Goal: Task Accomplishment & Management: Manage account settings

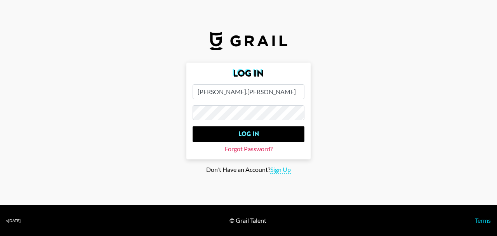
click at [243, 151] on span "Forgot Password?" at bounding box center [249, 149] width 48 height 8
click at [235, 147] on span "Forgot Password?" at bounding box center [249, 149] width 48 height 8
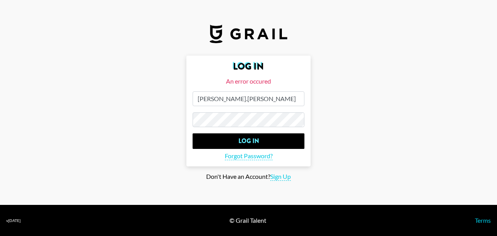
click at [252, 96] on input "[PERSON_NAME].[PERSON_NAME]" at bounding box center [249, 98] width 112 height 15
type input "[PERSON_NAME][EMAIL_ADDRESS][DOMAIN_NAME]"
click at [248, 141] on input "Log In" at bounding box center [249, 141] width 112 height 16
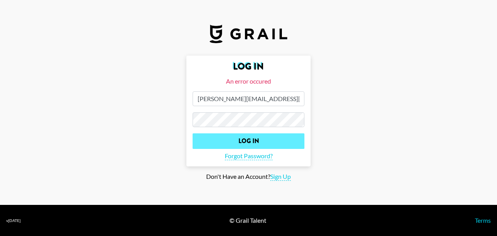
click at [281, 142] on input "Log In" at bounding box center [249, 141] width 112 height 16
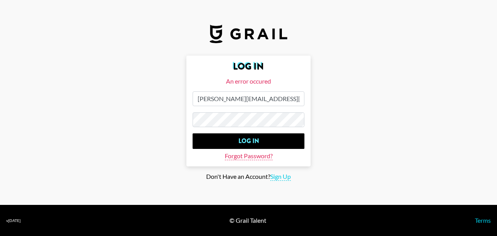
click at [270, 156] on span "Forgot Password?" at bounding box center [249, 156] width 48 height 8
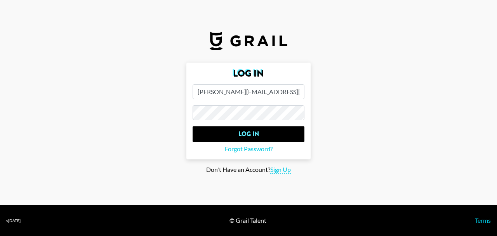
type input "[PERSON_NAME][EMAIL_ADDRESS][DOMAIN_NAME]"
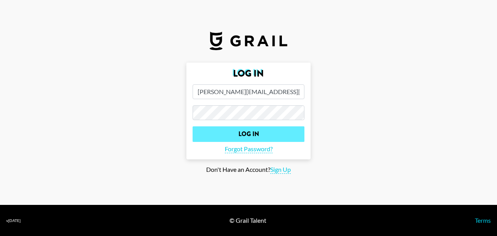
click at [237, 135] on input "Log In" at bounding box center [249, 134] width 112 height 16
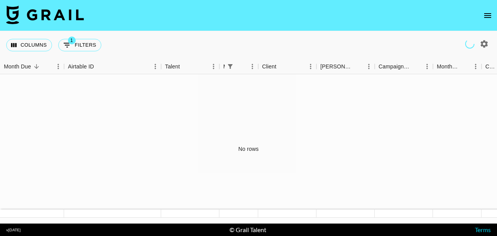
click at [490, 15] on icon "open drawer" at bounding box center [487, 15] width 9 height 9
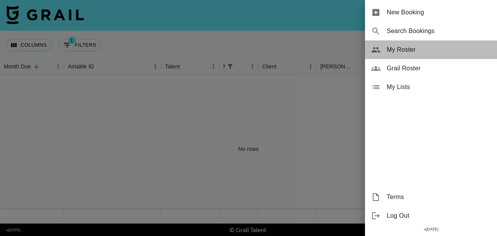
click at [408, 50] on span "My Roster" at bounding box center [439, 49] width 104 height 9
